Goal: Obtain resource: Download file/media

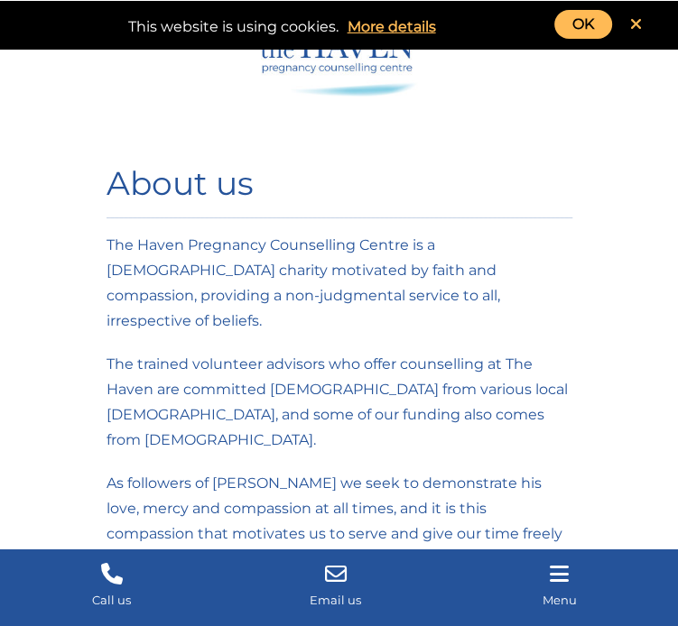
click at [580, 23] on link "OK" at bounding box center [583, 24] width 58 height 29
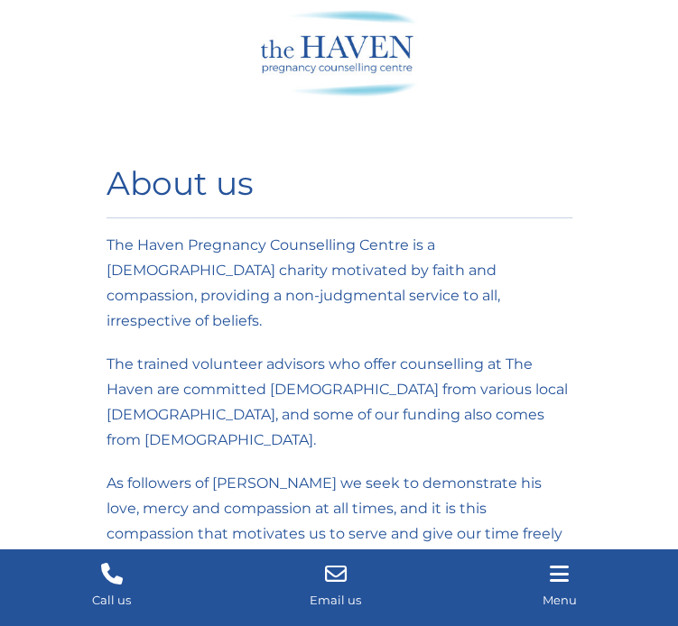
click at [341, 59] on div at bounding box center [339, 53] width 224 height 87
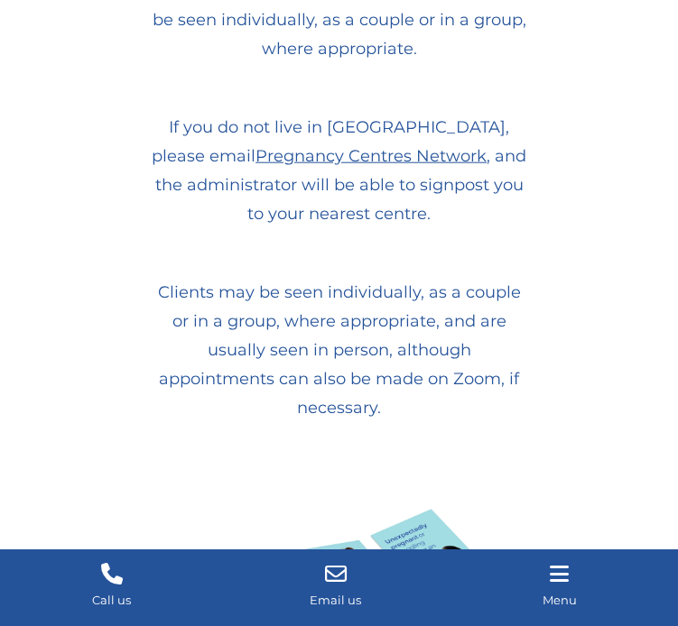
scroll to position [2151, 0]
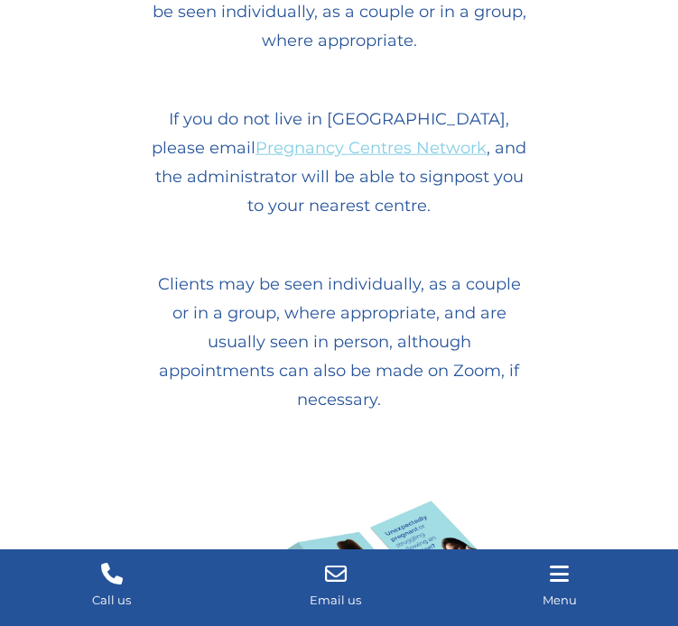
click at [256, 146] on link "Pregnancy Centres Network" at bounding box center [370, 148] width 231 height 20
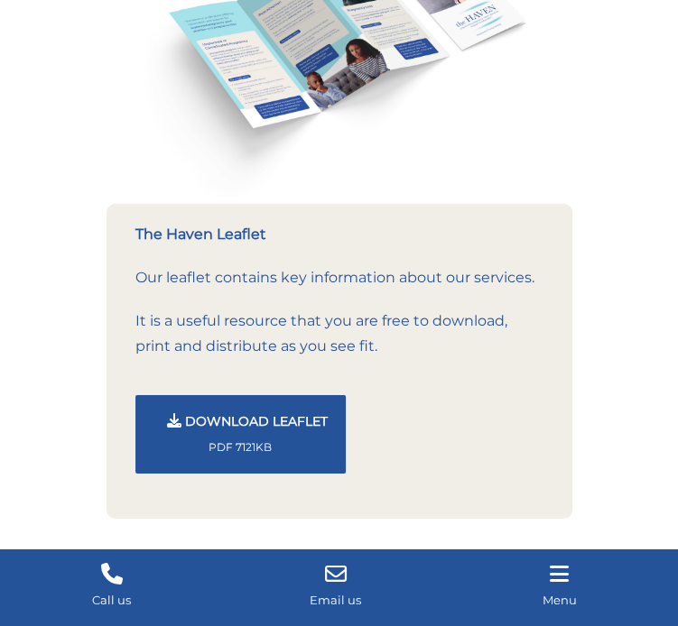
scroll to position [2734, 0]
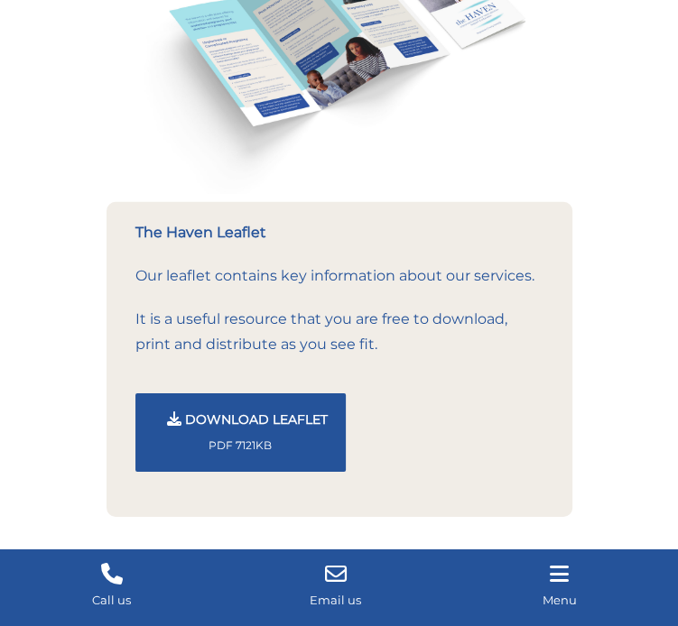
click at [198, 434] on button "Download Leaflet PDF 7121KB" at bounding box center [240, 432] width 210 height 79
